Goal: Task Accomplishment & Management: Complete application form

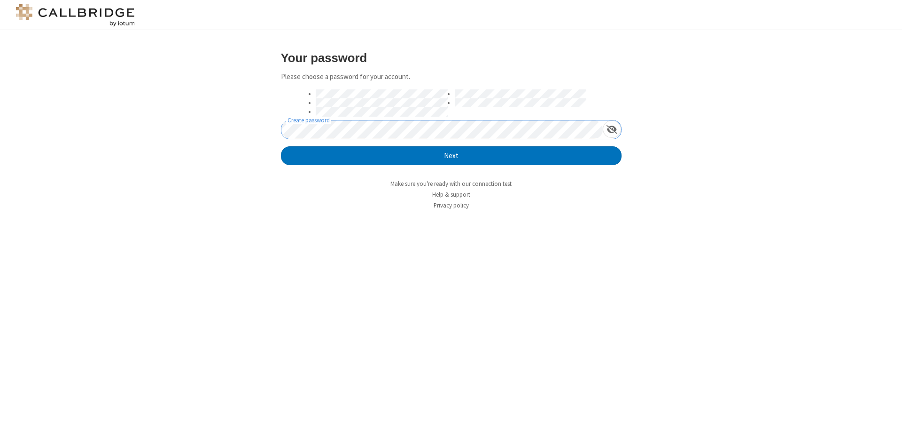
click button "Next" at bounding box center [451, 155] width 341 height 19
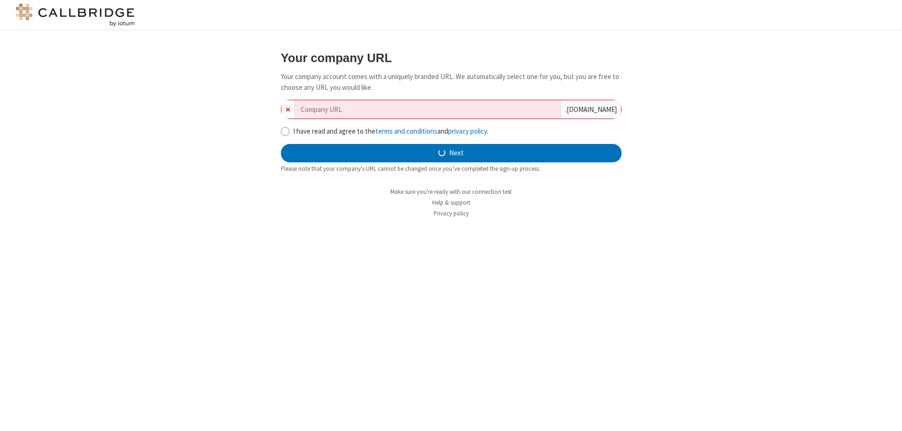
type input "new-company-user-friendly-24229"
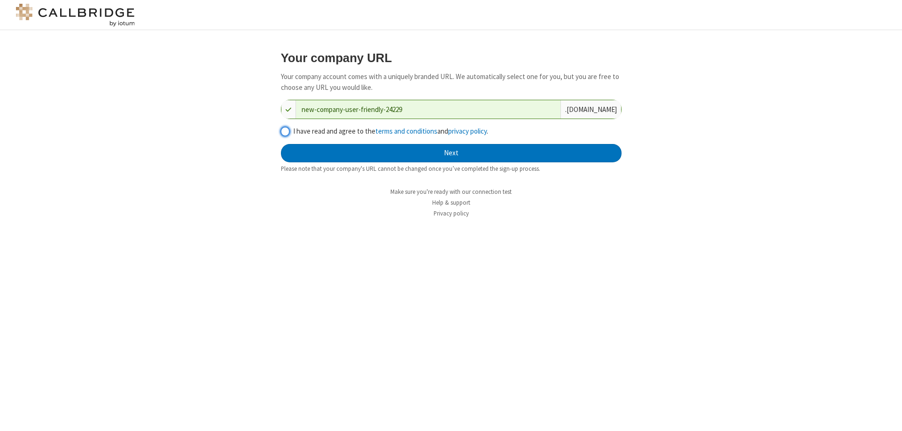
click at [285, 131] on input "I have read and agree to the terms and conditions and privacy policy ." at bounding box center [285, 131] width 9 height 10
checkbox input "true"
click at [451, 153] on button "Next" at bounding box center [451, 153] width 341 height 19
